Goal: Transaction & Acquisition: Download file/media

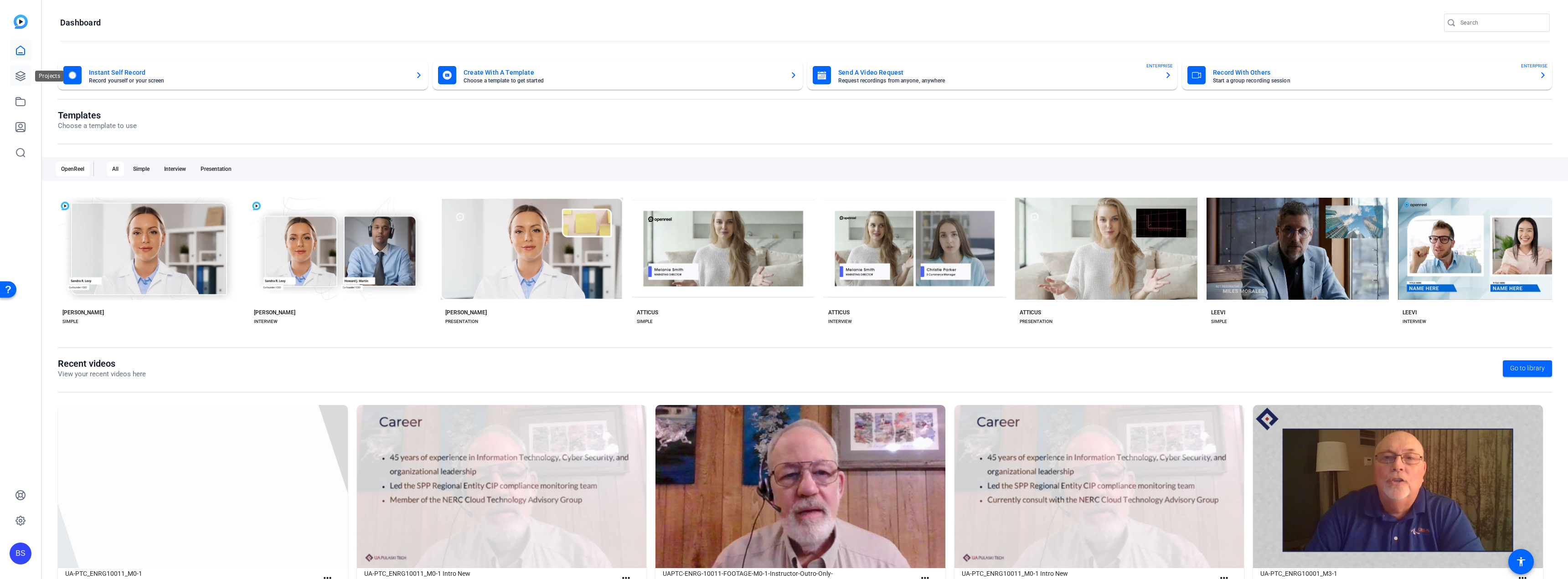
click at [15, 78] on link at bounding box center [21, 76] width 22 height 22
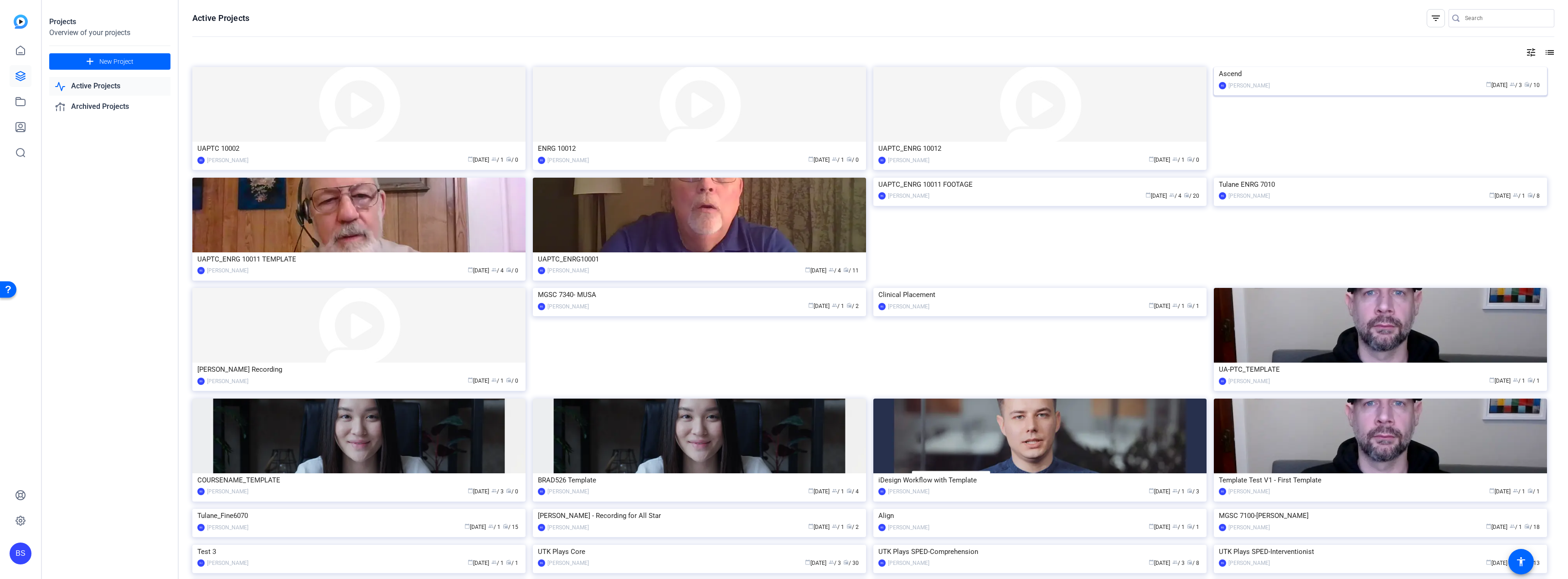
click at [1339, 67] on img at bounding box center [1380, 67] width 333 height 0
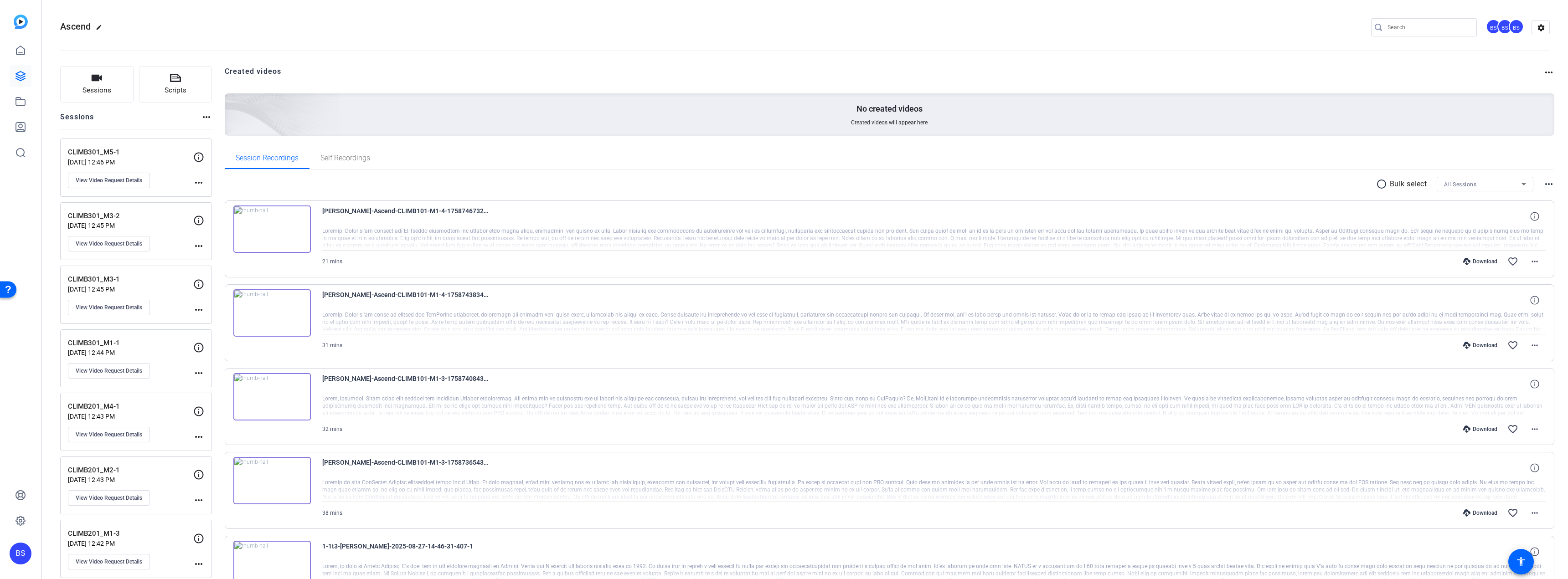
click at [167, 159] on p "[DATE] 12:46 PM" at bounding box center [131, 162] width 125 height 7
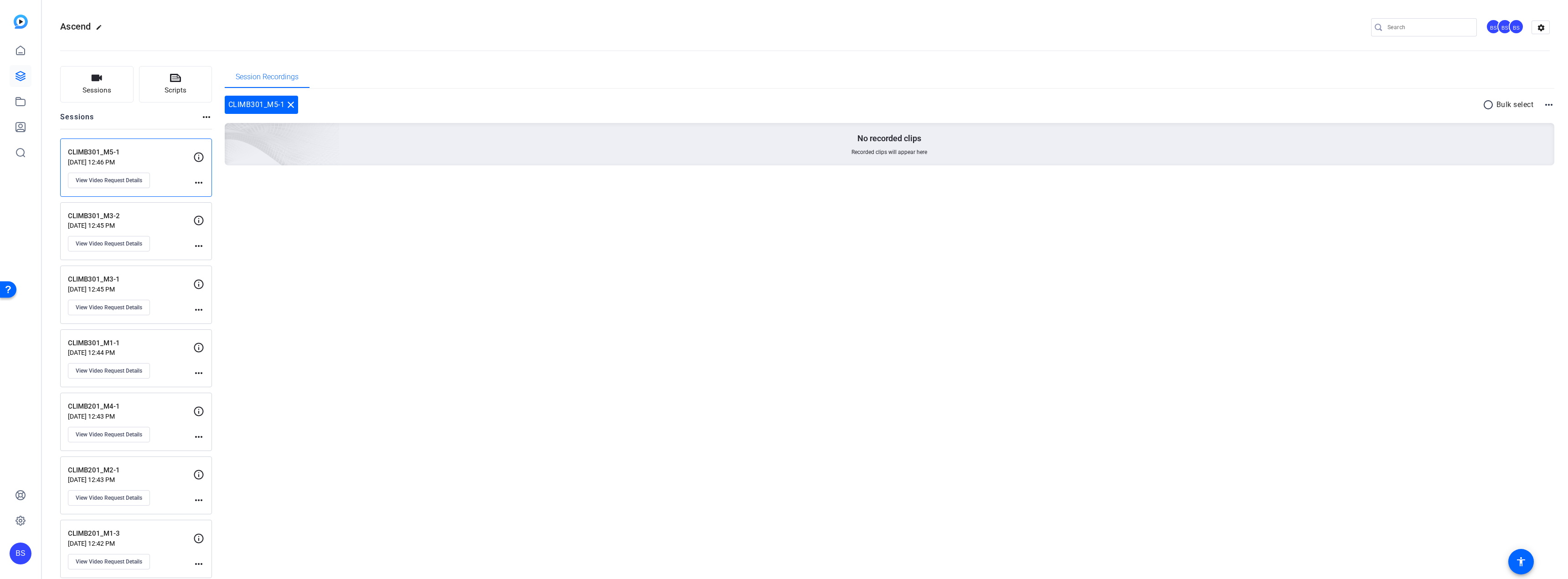
click at [159, 151] on p "CLIMB301_M5-1" at bounding box center [131, 152] width 125 height 10
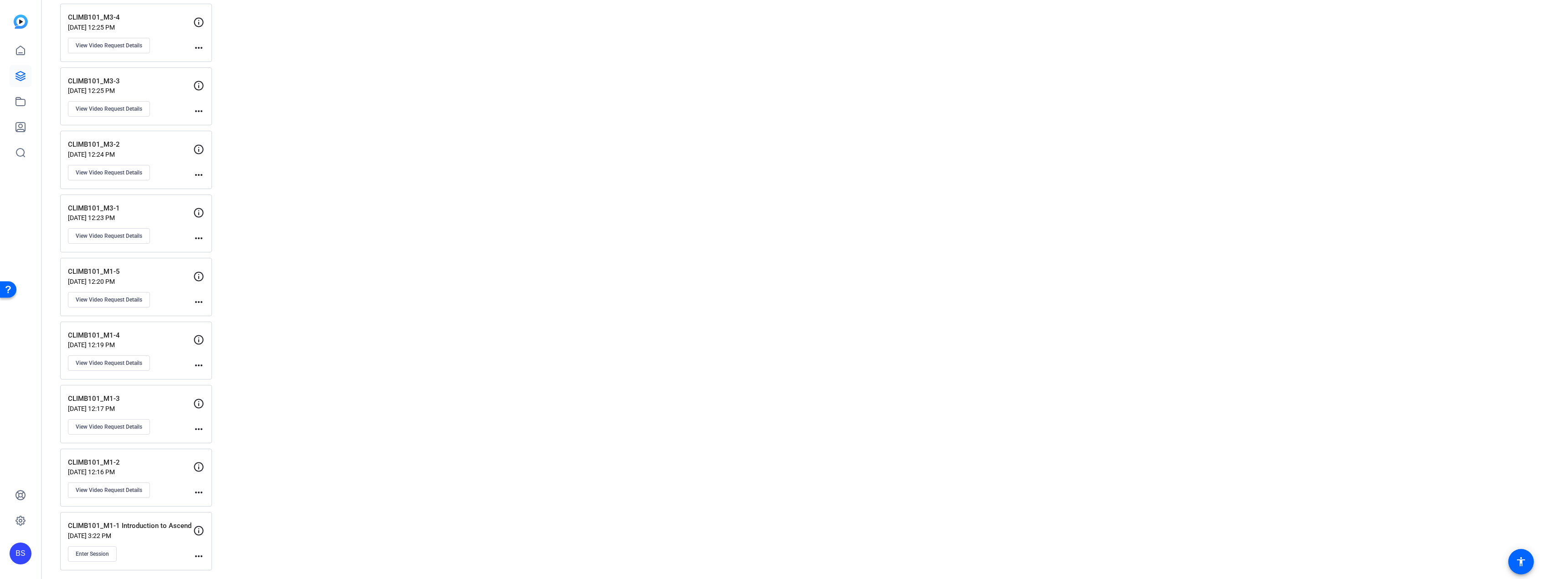
scroll to position [1281, 0]
click at [159, 397] on p "CLIMB101_M1-3" at bounding box center [131, 396] width 125 height 10
click at [110, 399] on p "CLIMB101_M1-3" at bounding box center [131, 396] width 125 height 10
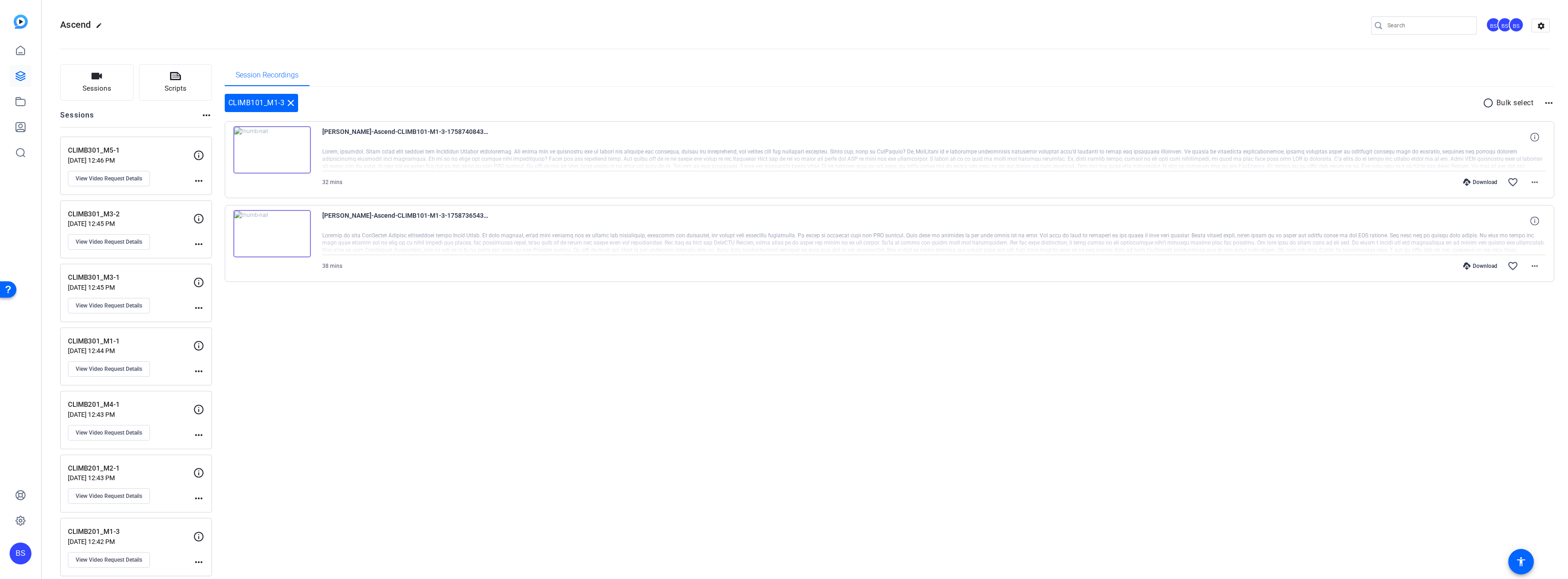
scroll to position [0, 0]
click at [1477, 182] on div "Download" at bounding box center [1480, 184] width 43 height 7
click at [1481, 266] on div "Download" at bounding box center [1480, 268] width 43 height 7
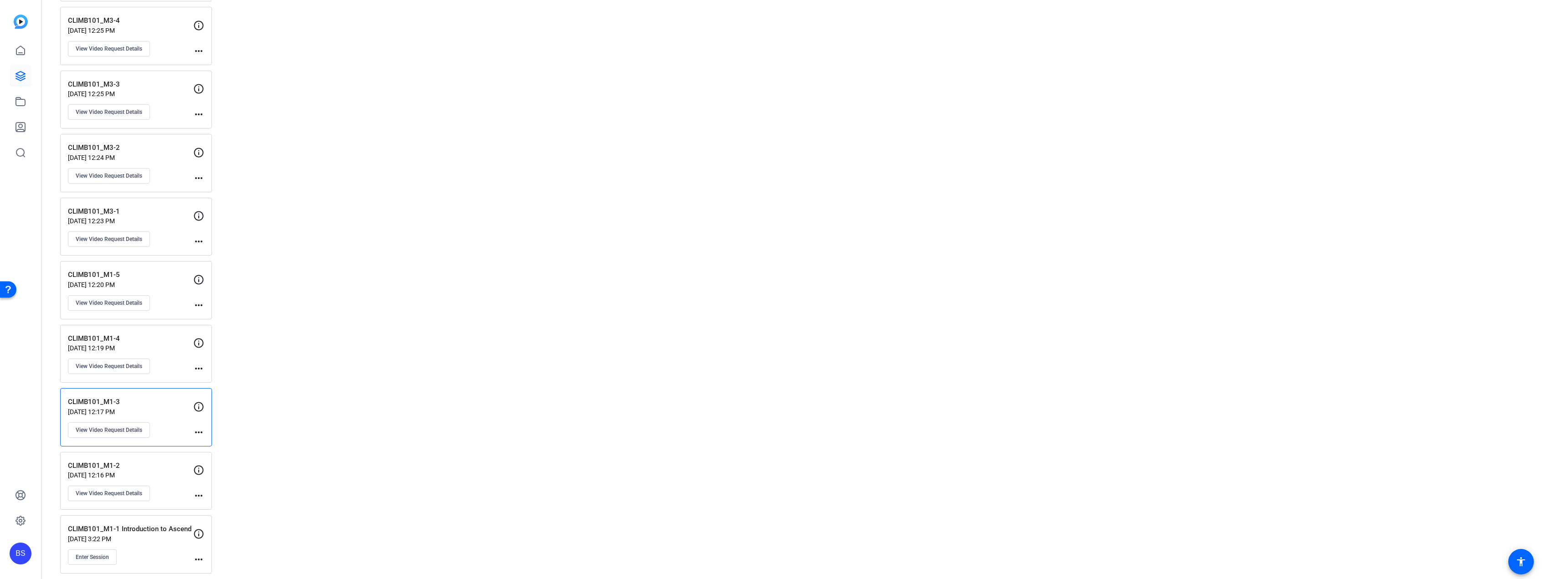
scroll to position [1281, 0]
click at [155, 333] on p "CLIMB101_M1-4" at bounding box center [131, 332] width 125 height 10
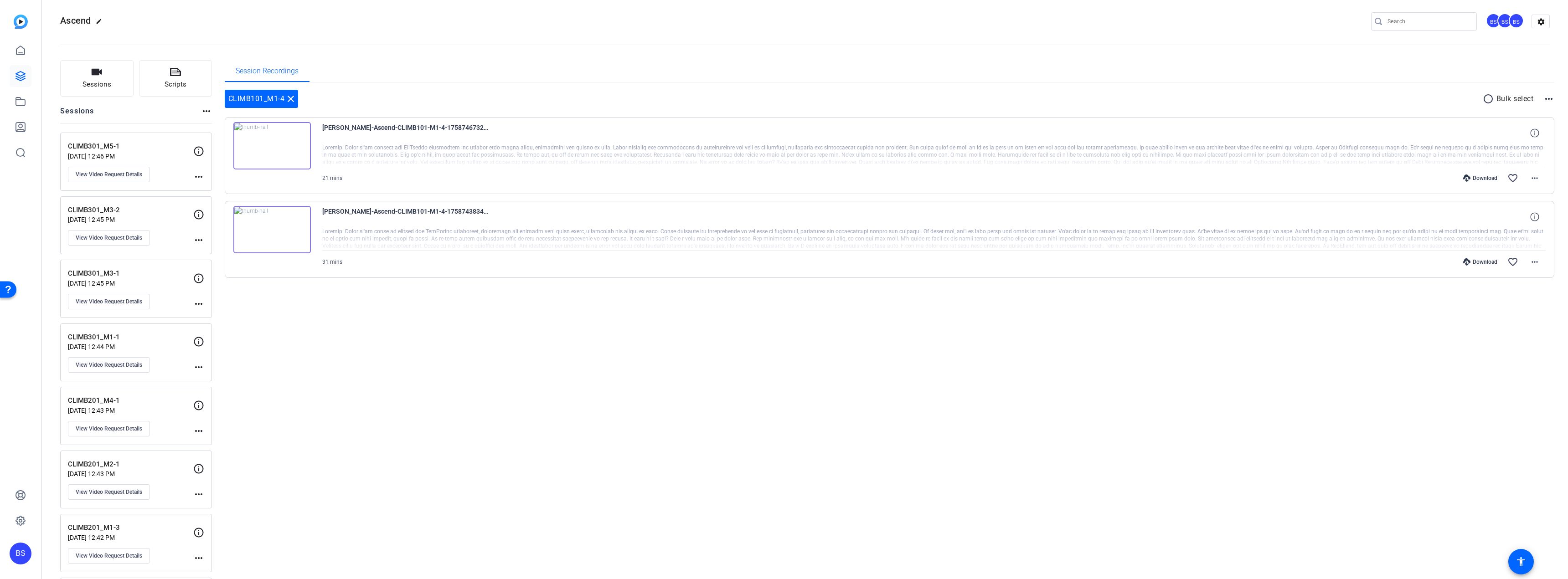
scroll to position [0, 0]
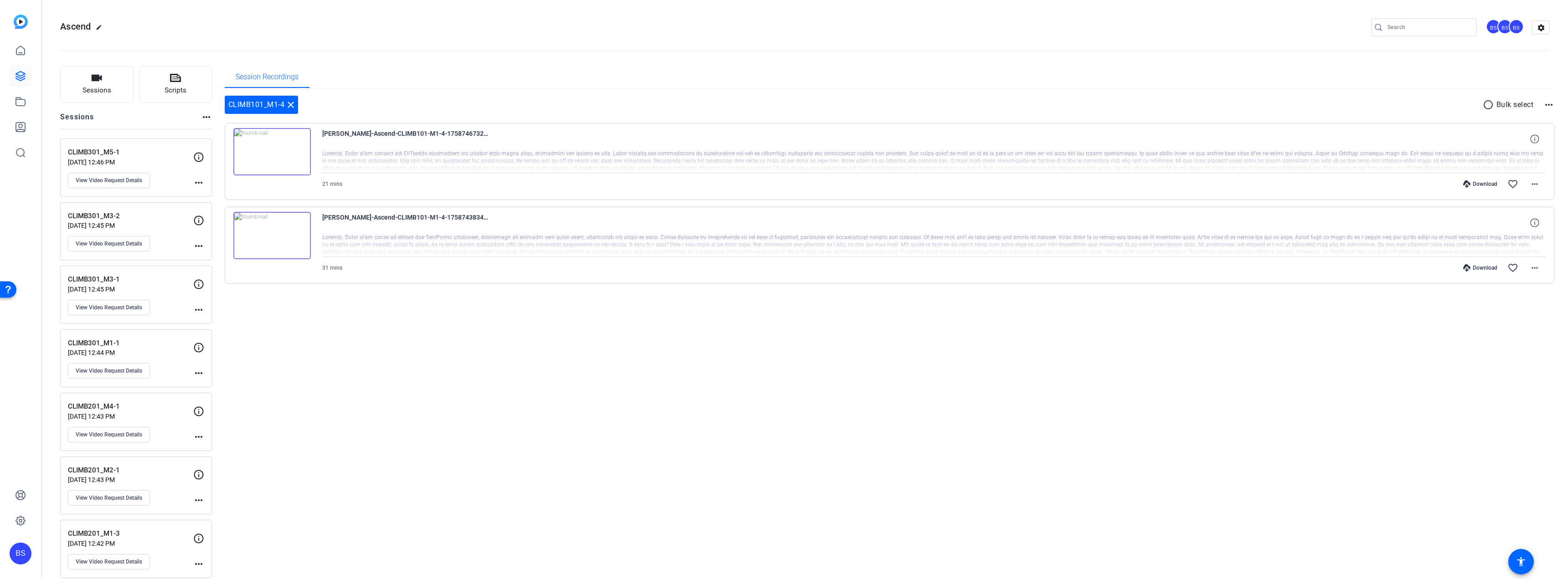
click at [1475, 182] on div "Download" at bounding box center [1480, 184] width 43 height 7
click at [1478, 266] on div "Download" at bounding box center [1480, 268] width 43 height 7
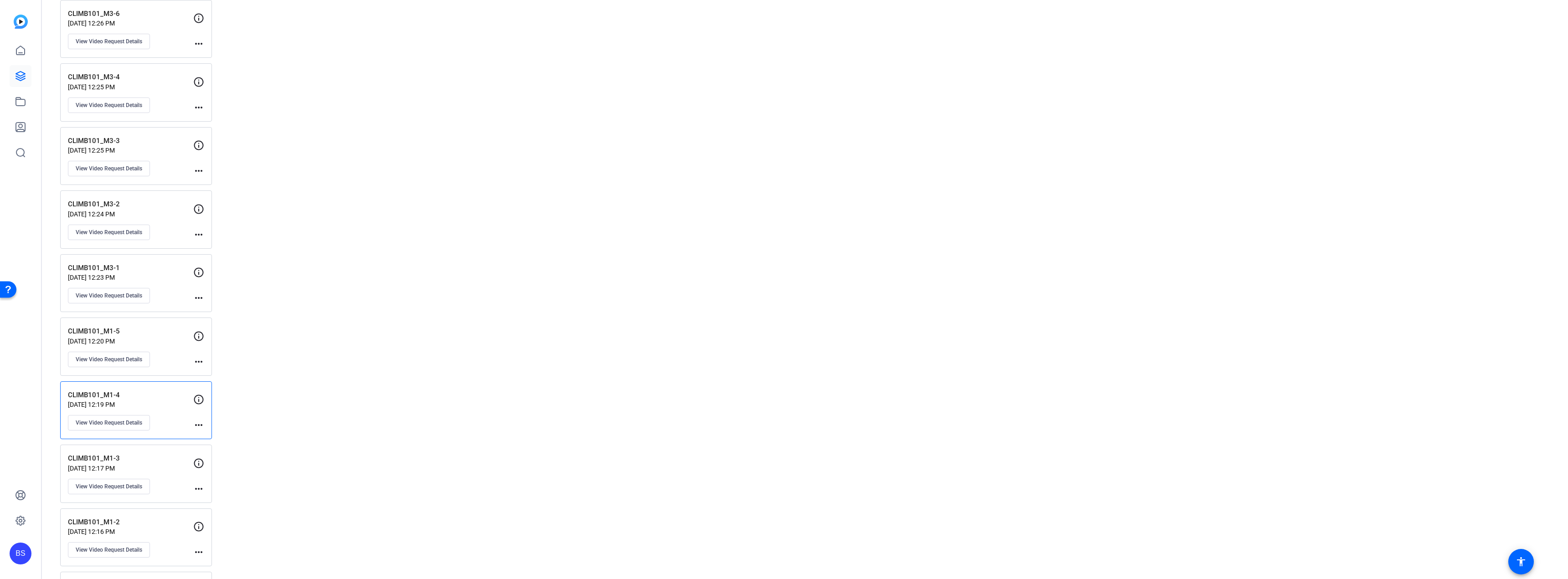
scroll to position [1281, 0]
click at [165, 264] on p "CLIMB101_M1-5" at bounding box center [131, 269] width 125 height 10
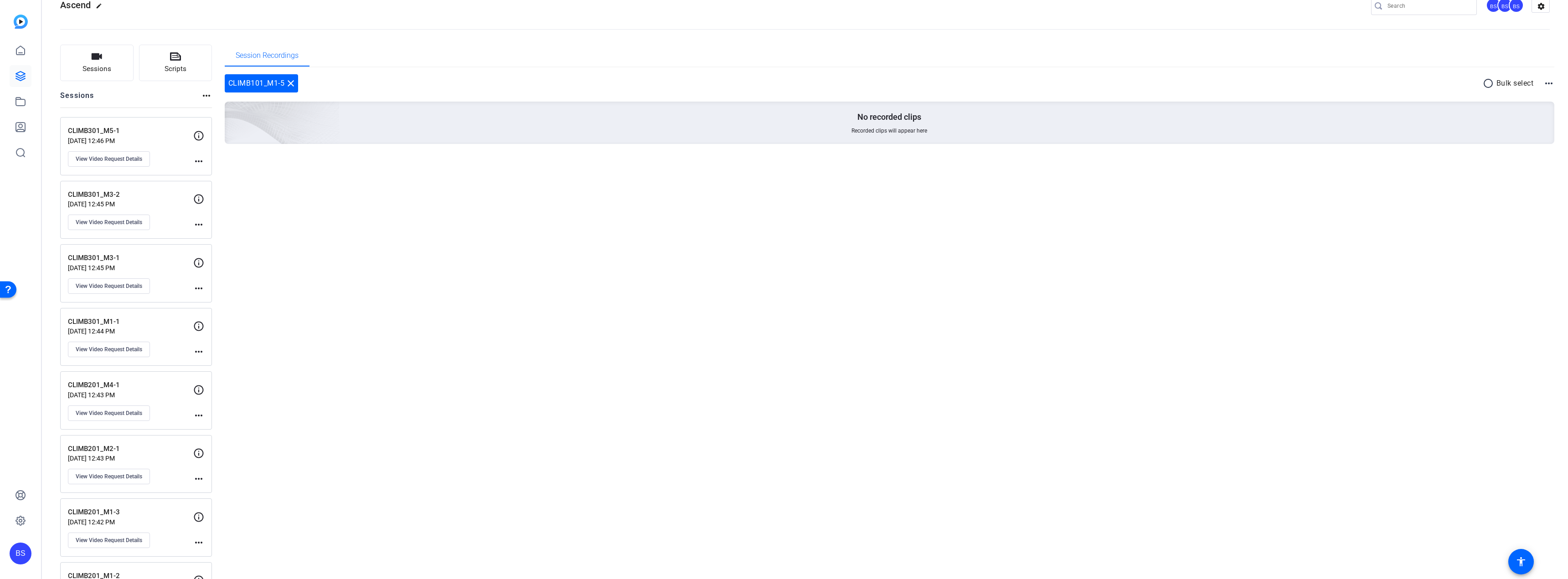
scroll to position [0, 0]
